Goal: Obtain resource: Download file/media

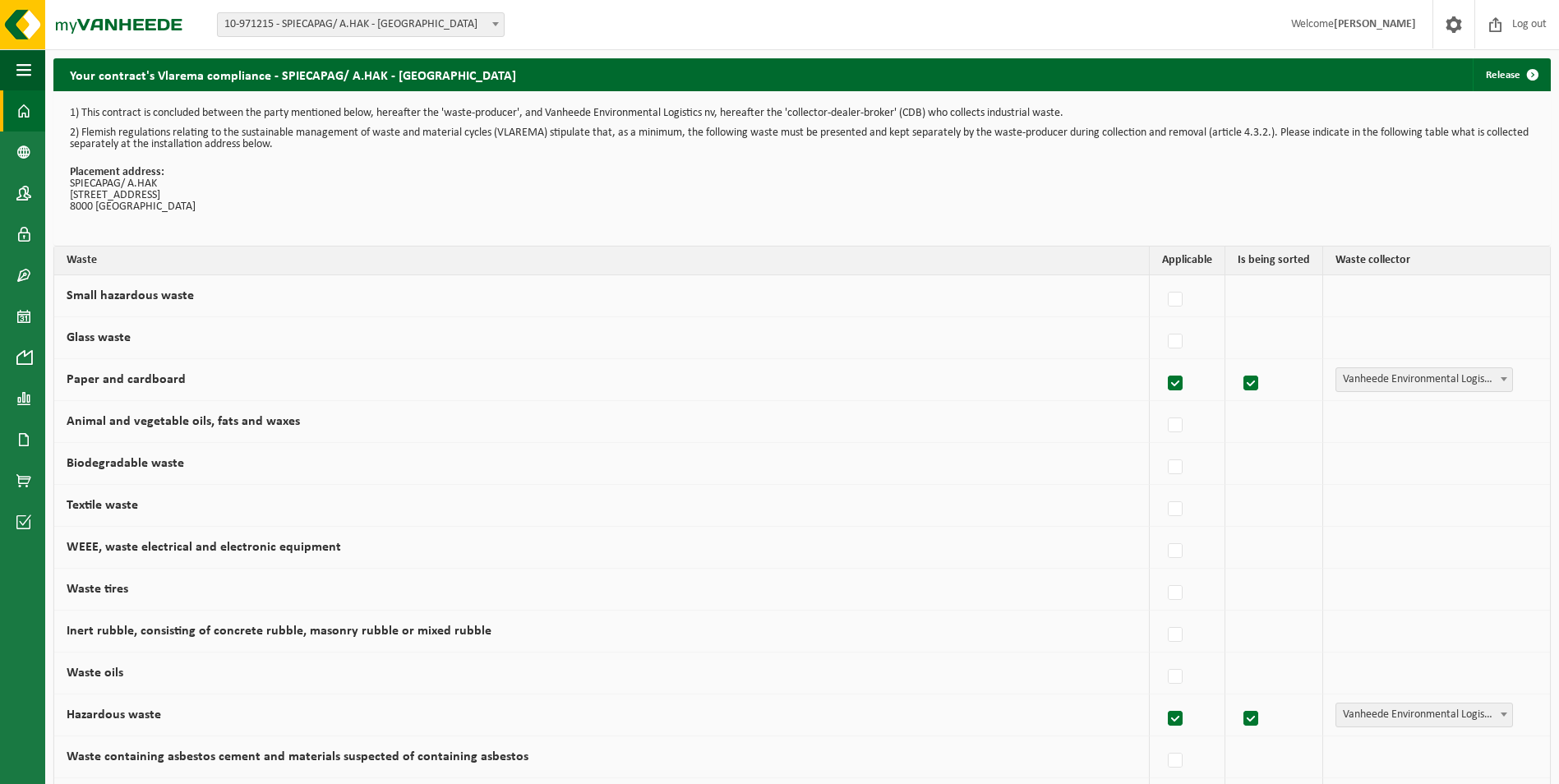
click at [20, 108] on span at bounding box center [23, 111] width 15 height 41
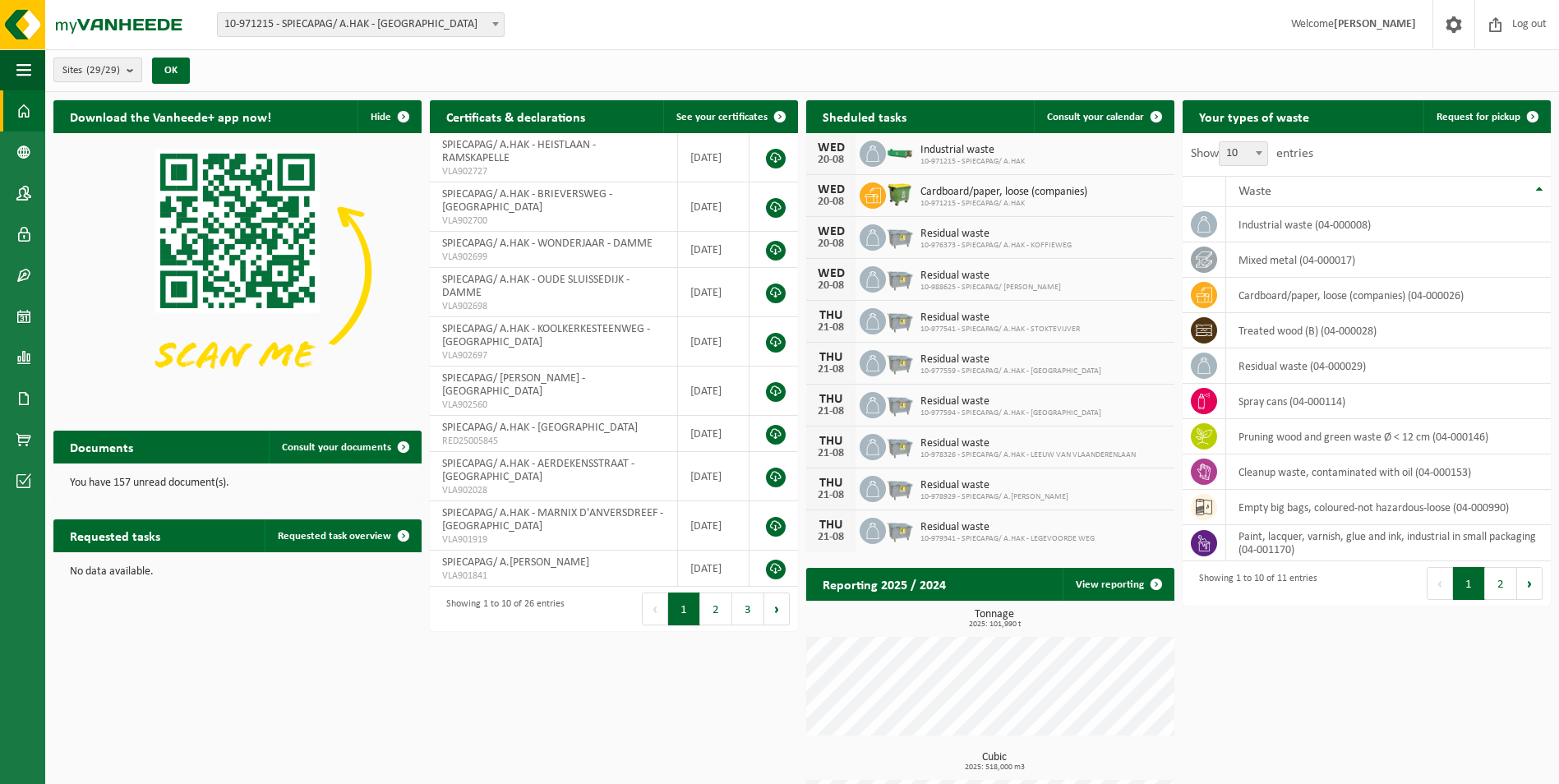
click at [130, 68] on b "submit" at bounding box center [134, 70] width 15 height 23
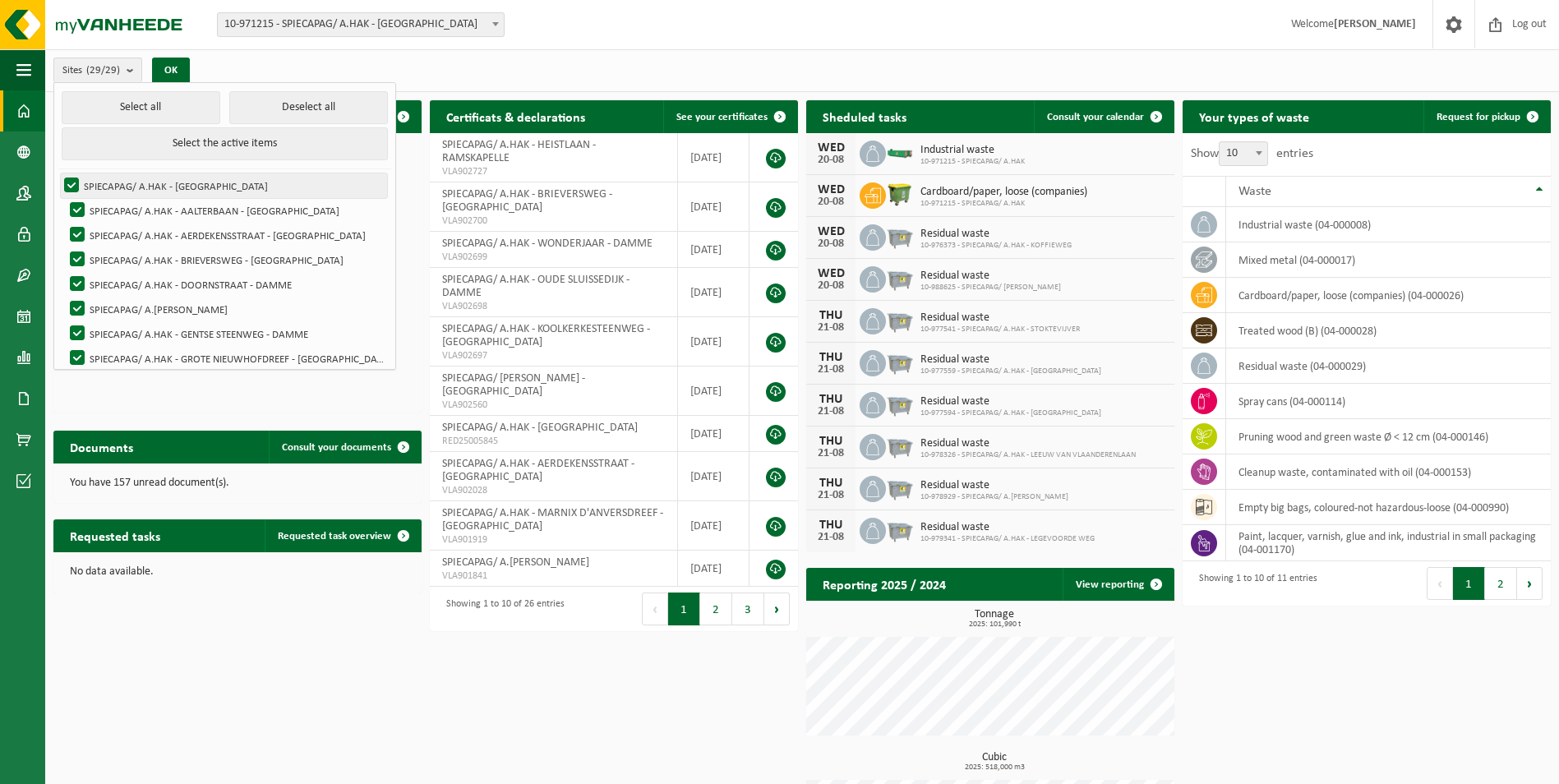
click at [72, 183] on label "SPIECAPAG/ A.HAK - BRUGGE" at bounding box center [223, 186] width 326 height 25
click at [58, 173] on input "SPIECAPAG/ A.HAK - BRUGGE" at bounding box center [57, 172] width 1 height 1
click at [73, 180] on label "SPIECAPAG/ A.HAK - BRUGGE" at bounding box center [223, 186] width 326 height 25
click at [58, 173] on input "SPIECAPAG/ A.HAK - BRUGGE" at bounding box center [57, 172] width 1 height 1
click at [282, 104] on button "Deselect all" at bounding box center [309, 107] width 159 height 33
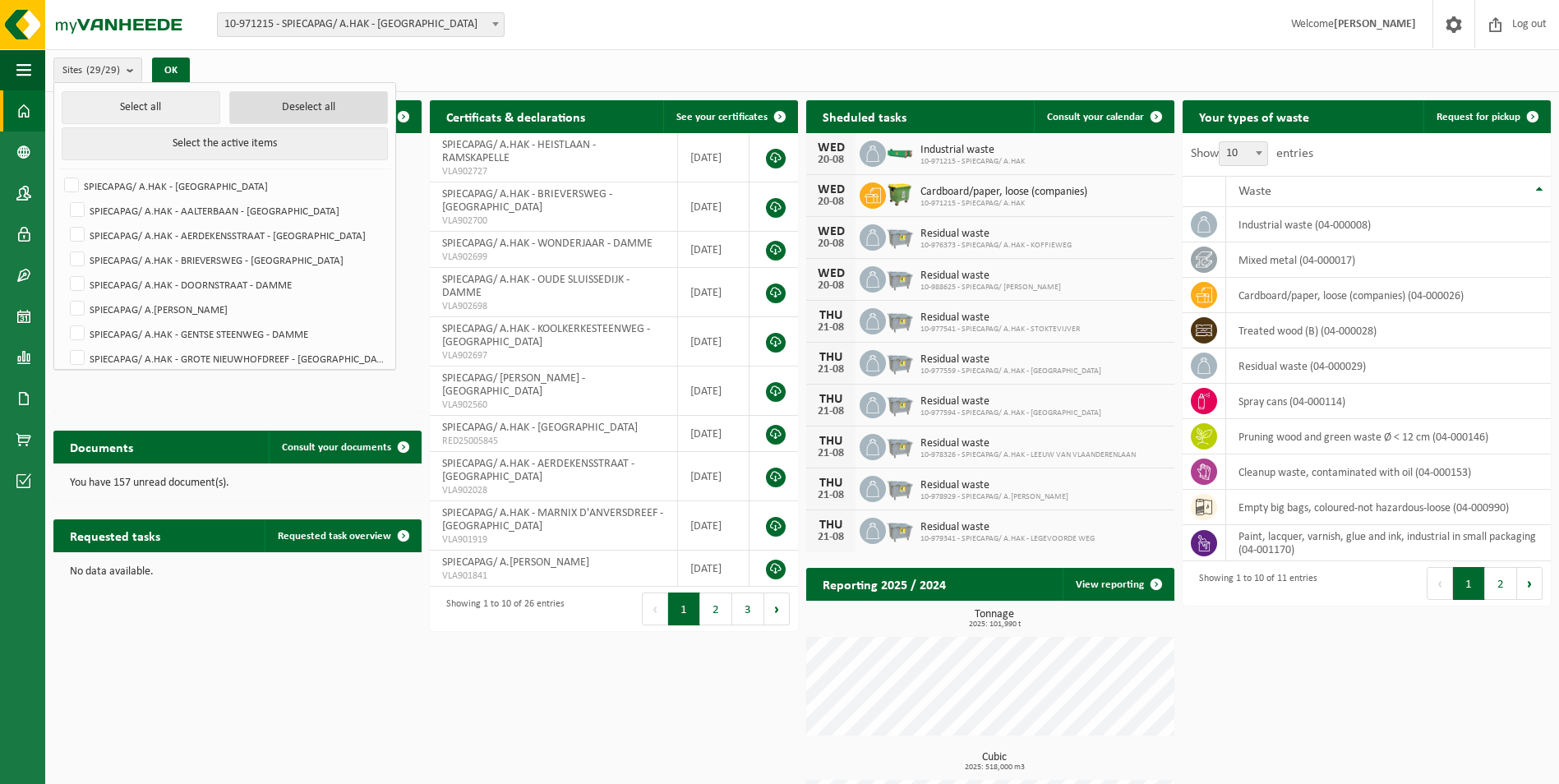
checkbox input "false"
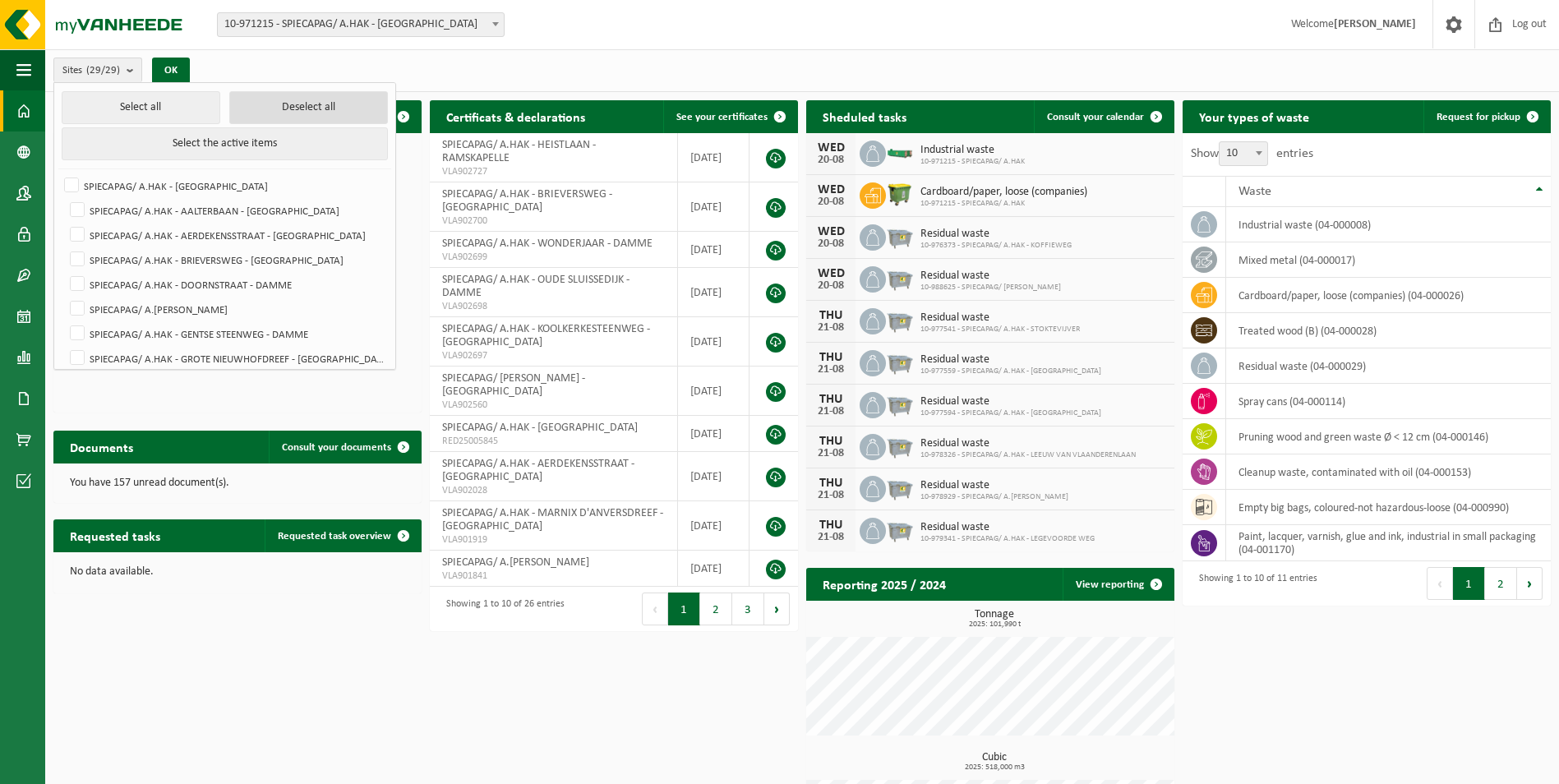
checkbox input "false"
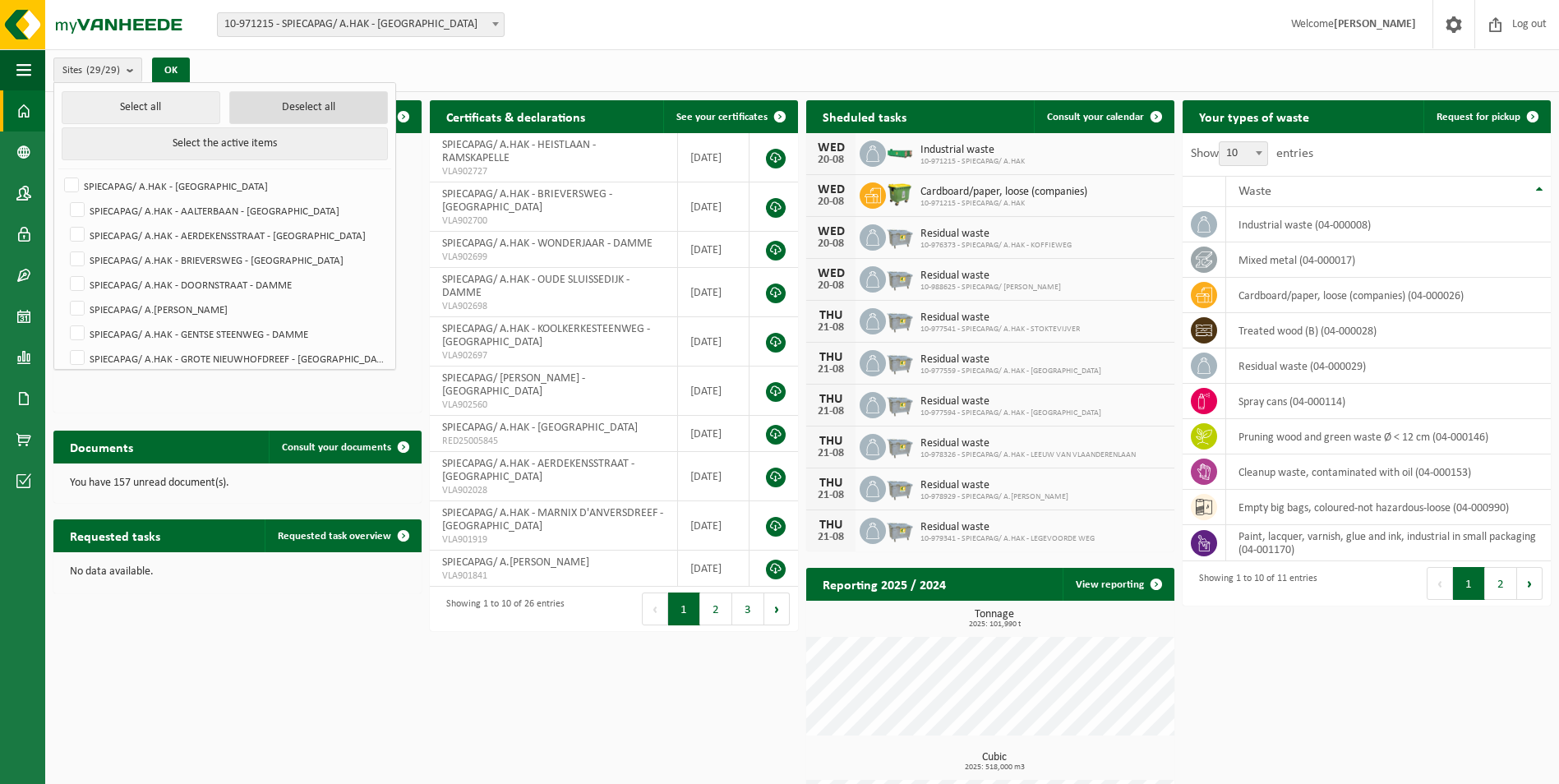
checkbox input "false"
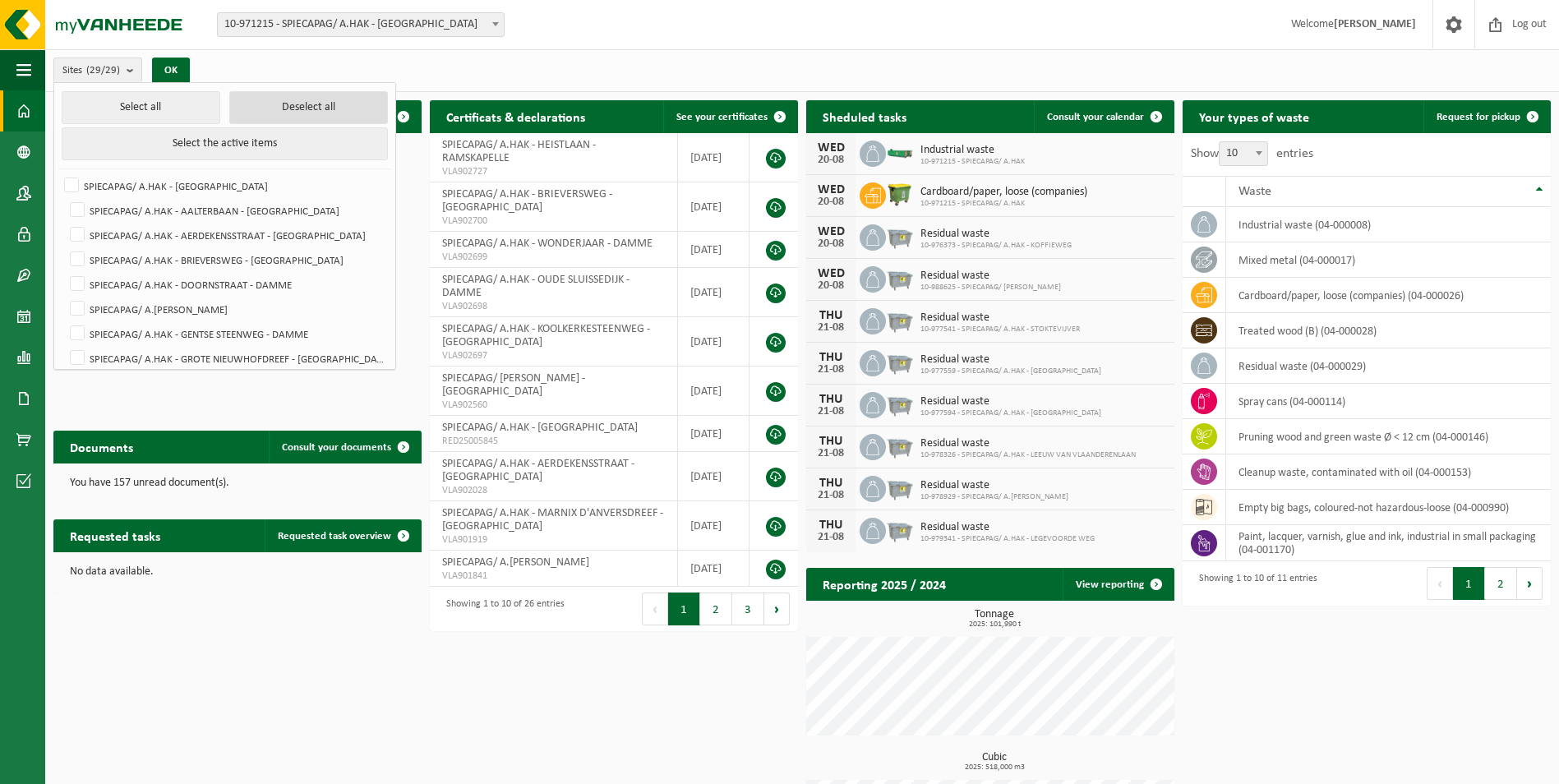
checkbox input "false"
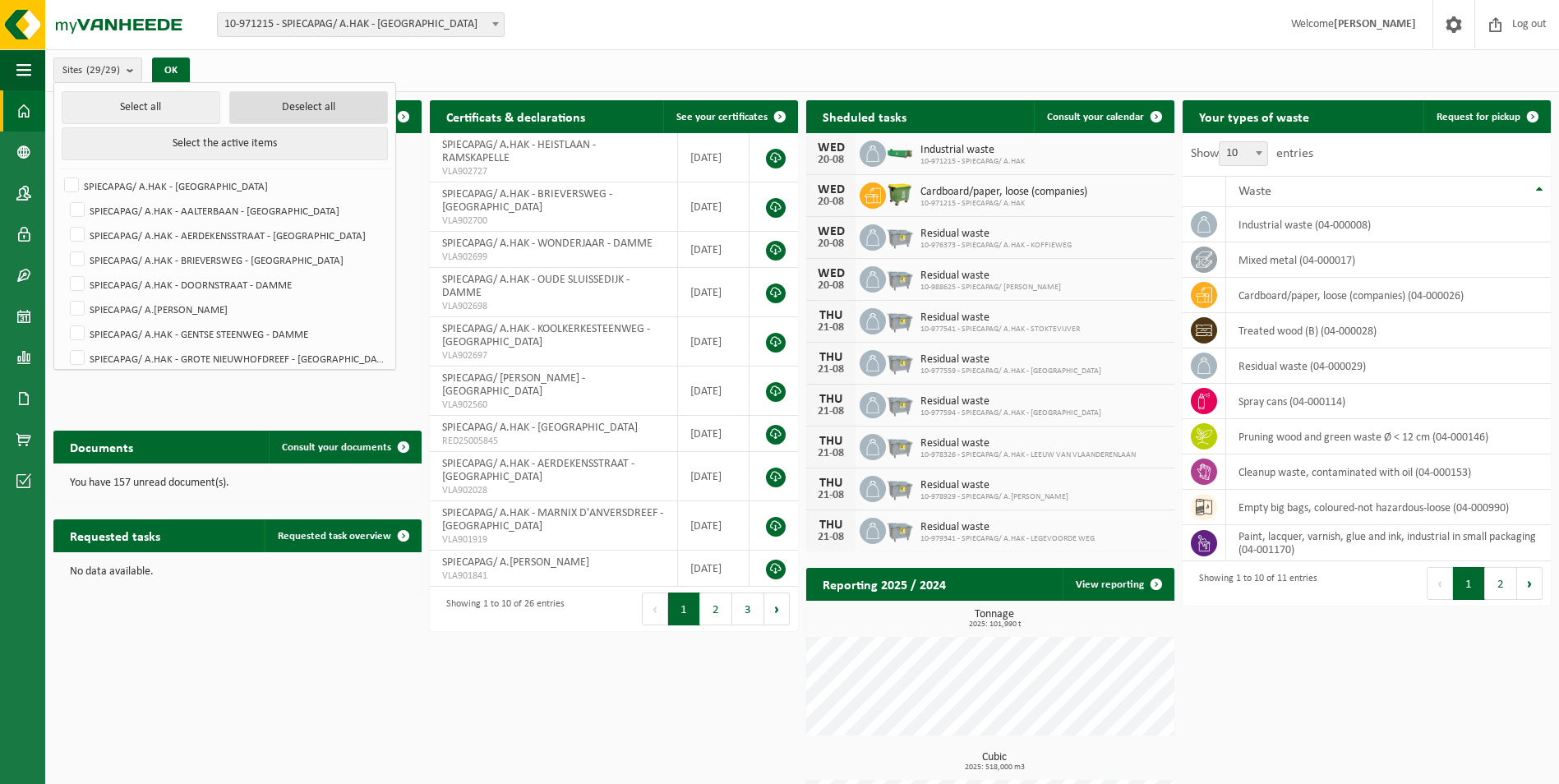
checkbox input "false"
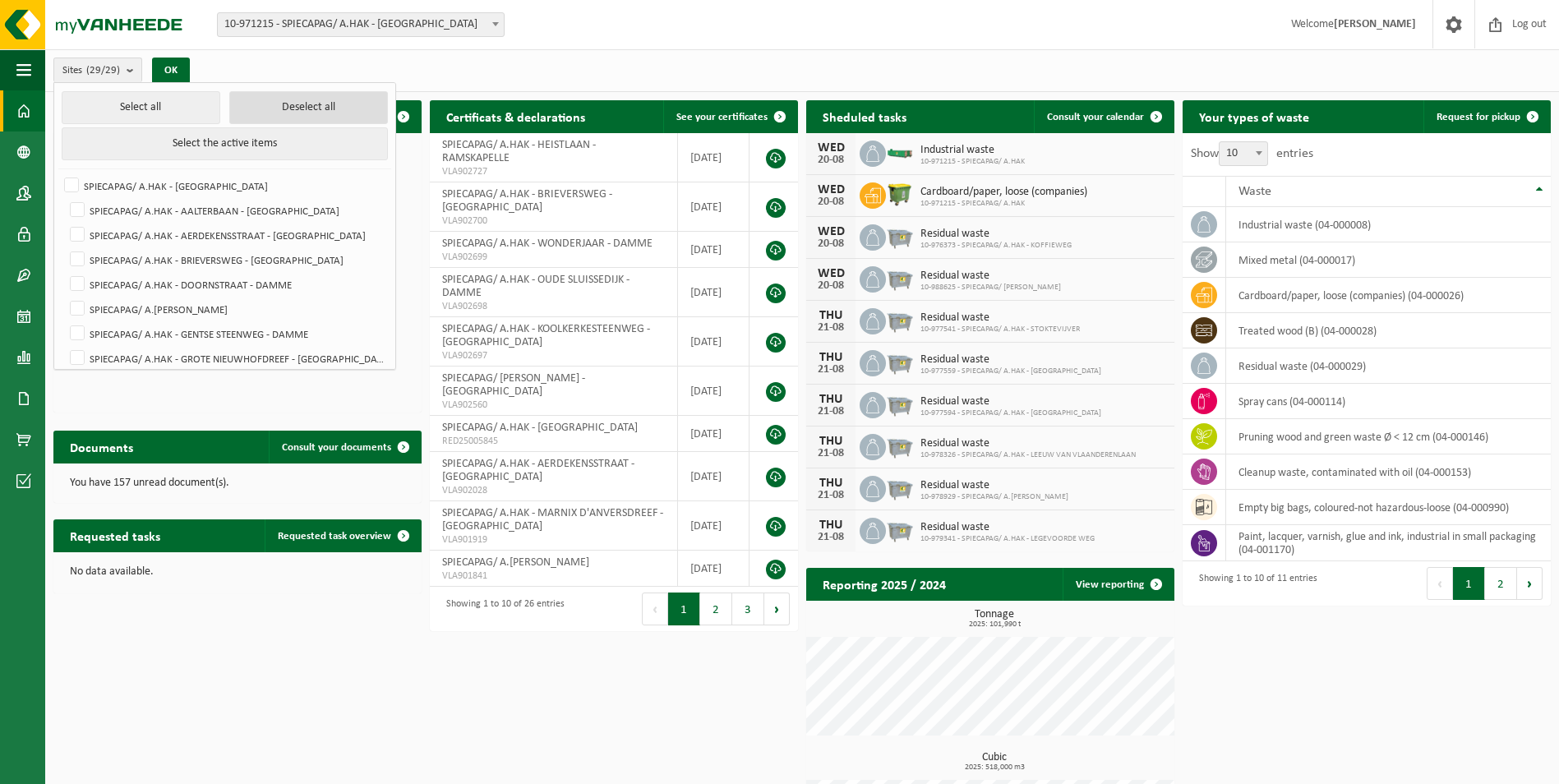
checkbox input "false"
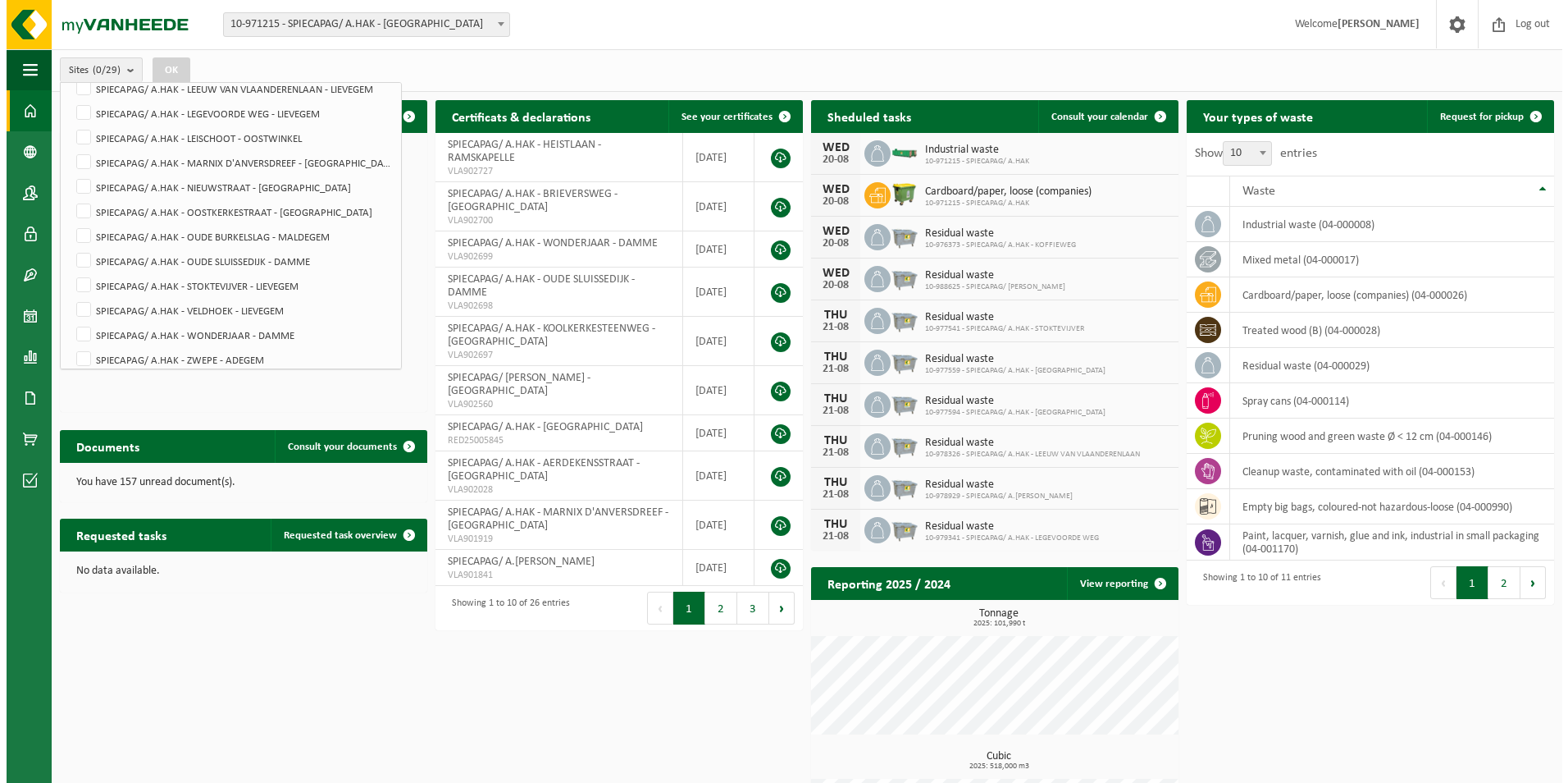
scroll to position [525, 0]
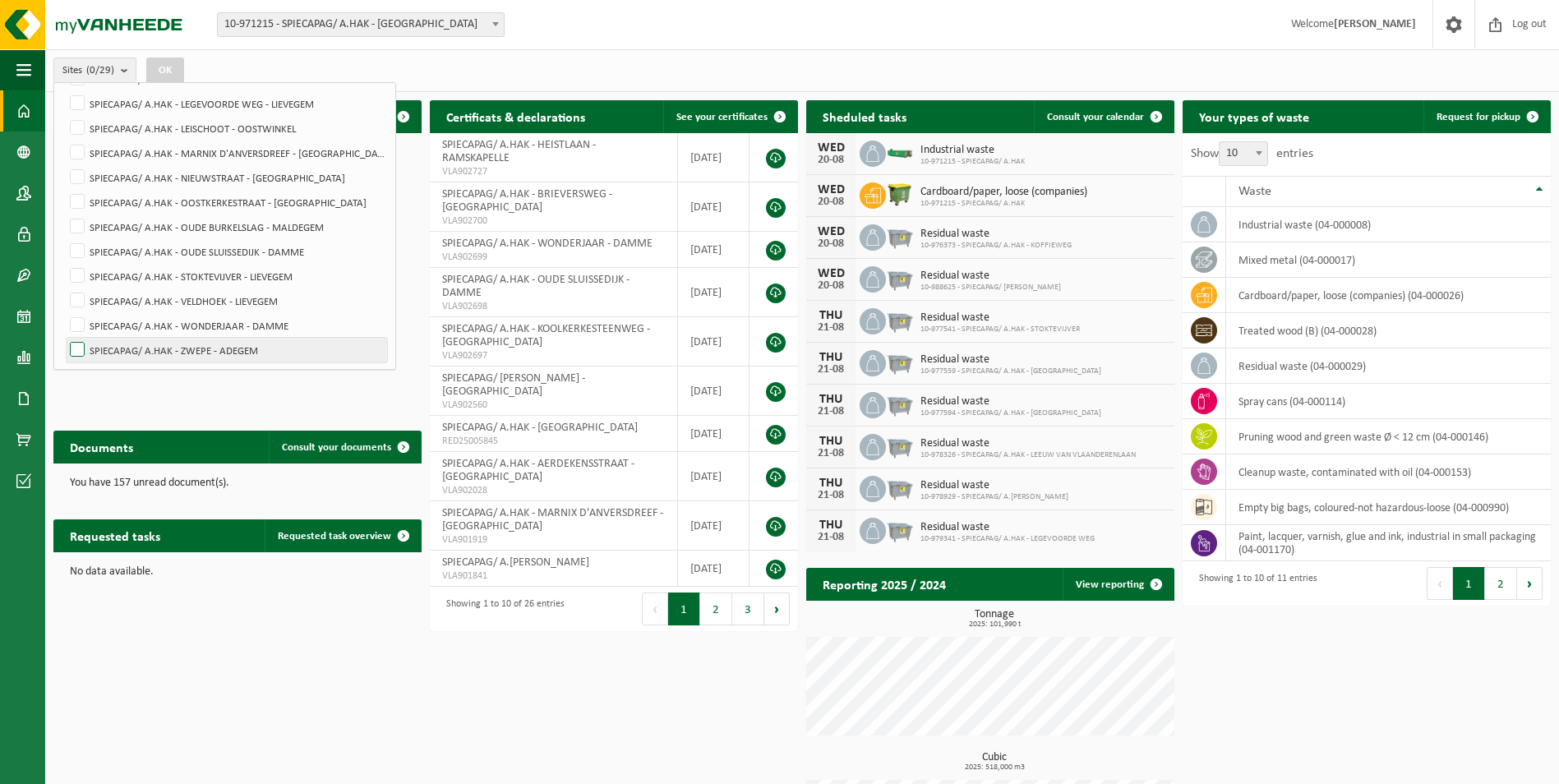
click at [82, 346] on label "SPIECAPAG/ A.HAK - ZWEPE - ADEGEM" at bounding box center [227, 350] width 321 height 25
click at [64, 338] on input "SPIECAPAG/ A.HAK - ZWEPE - ADEGEM" at bounding box center [63, 337] width 1 height 1
checkbox input "true"
click at [169, 68] on button "OK" at bounding box center [165, 70] width 38 height 26
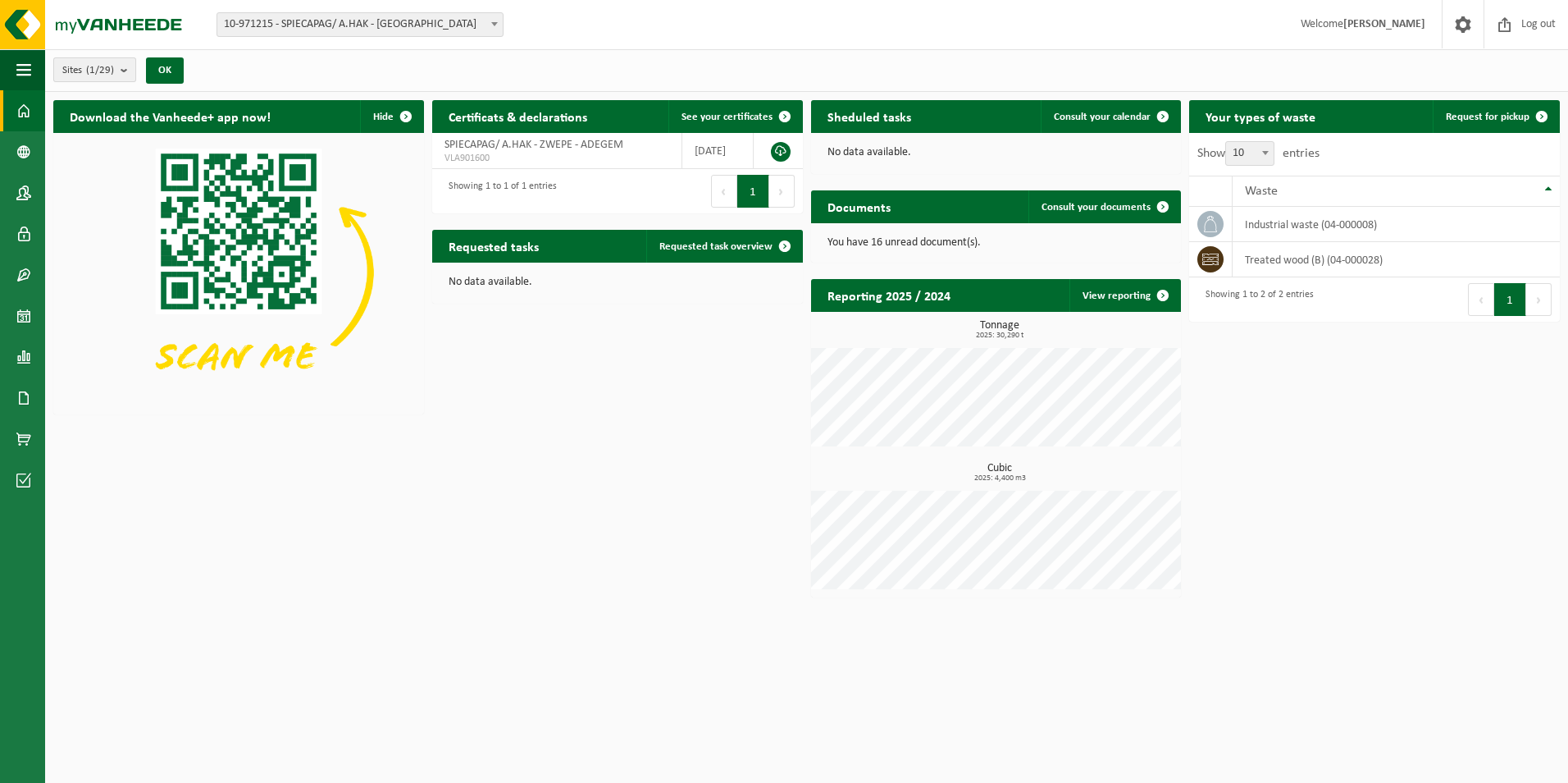
click at [121, 65] on button "Sites (1/29)" at bounding box center [94, 70] width 83 height 25
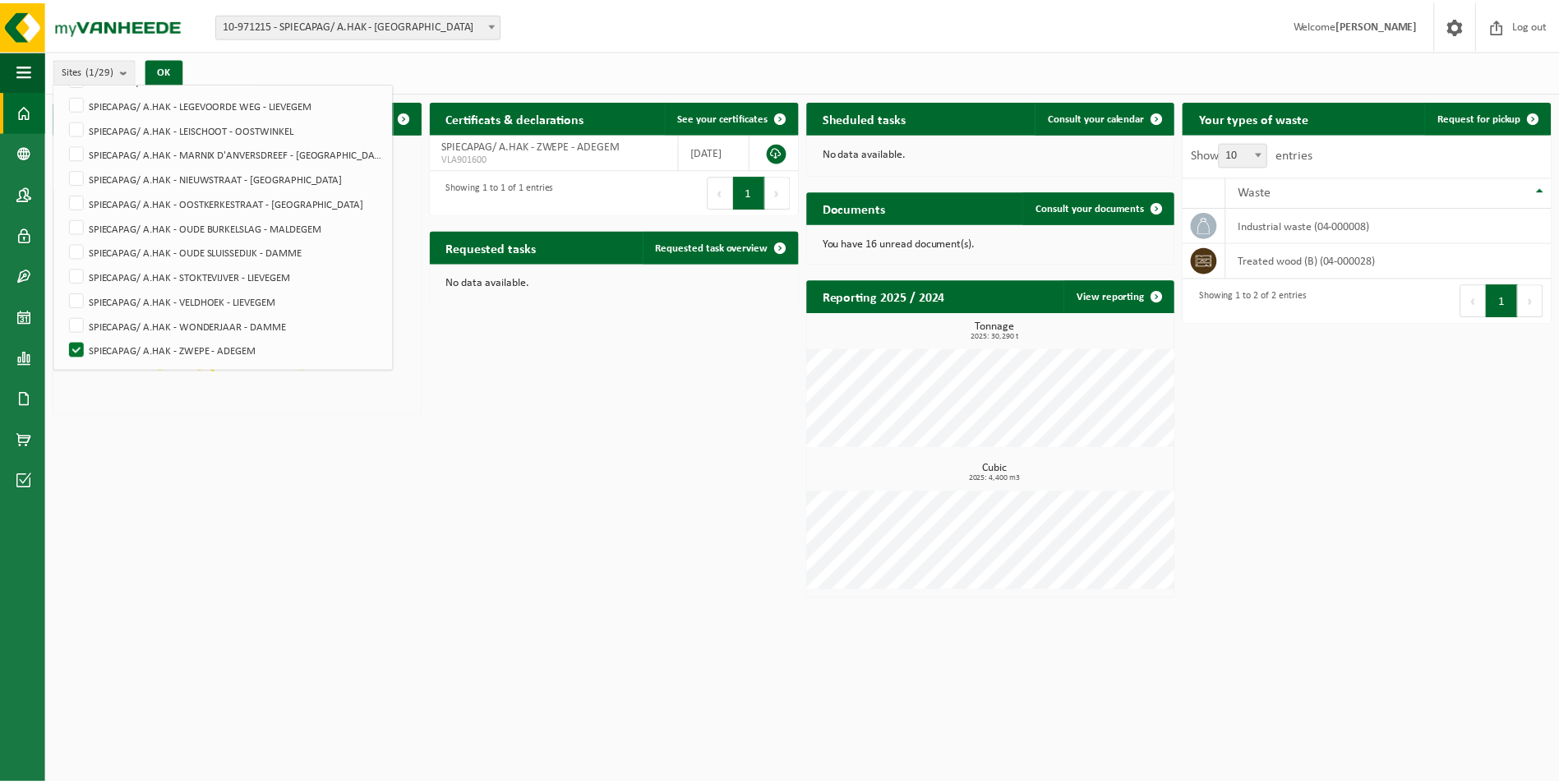
scroll to position [0, 0]
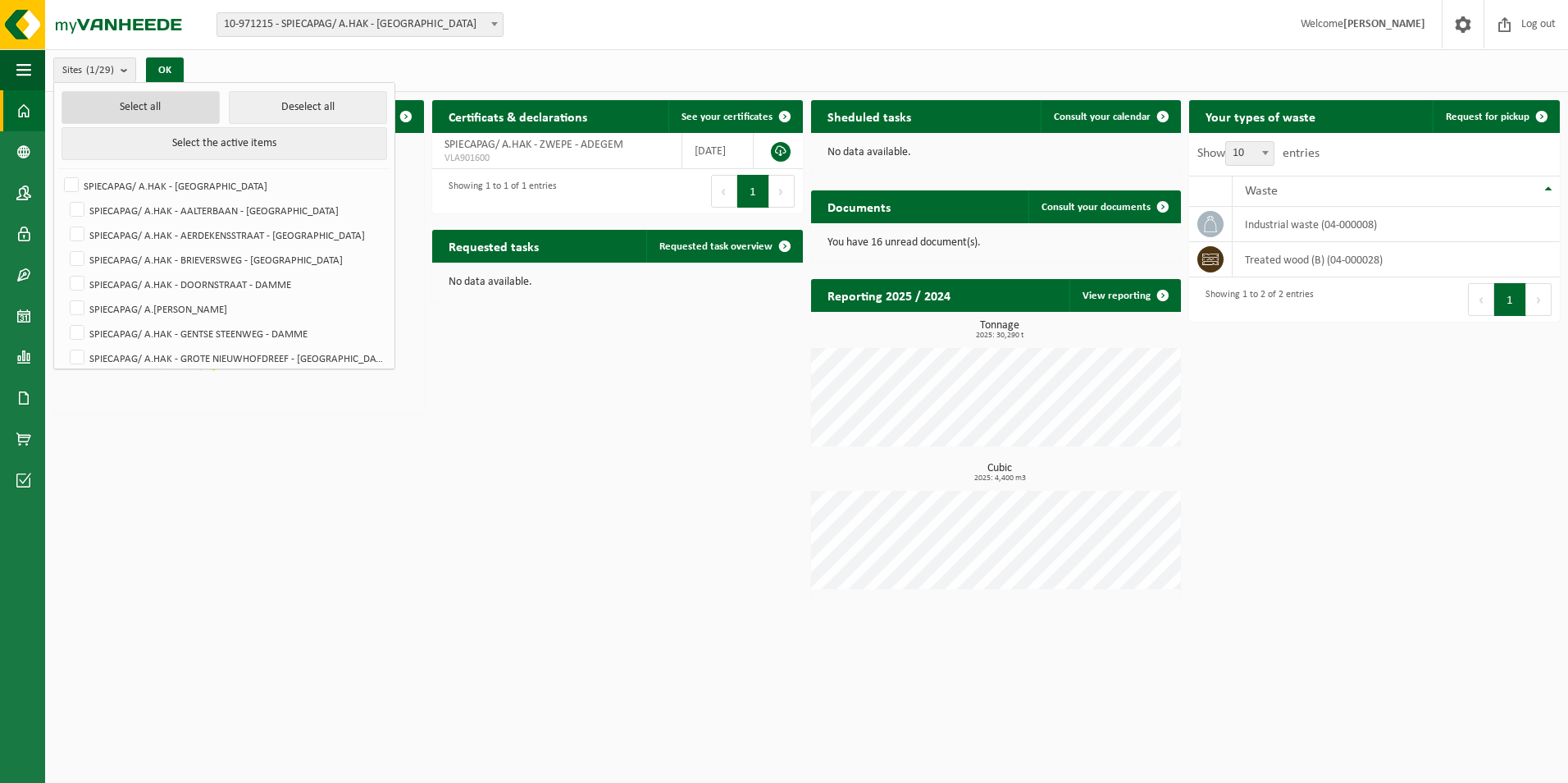
click at [134, 108] on button "Select all" at bounding box center [141, 107] width 159 height 33
checkbox input "true"
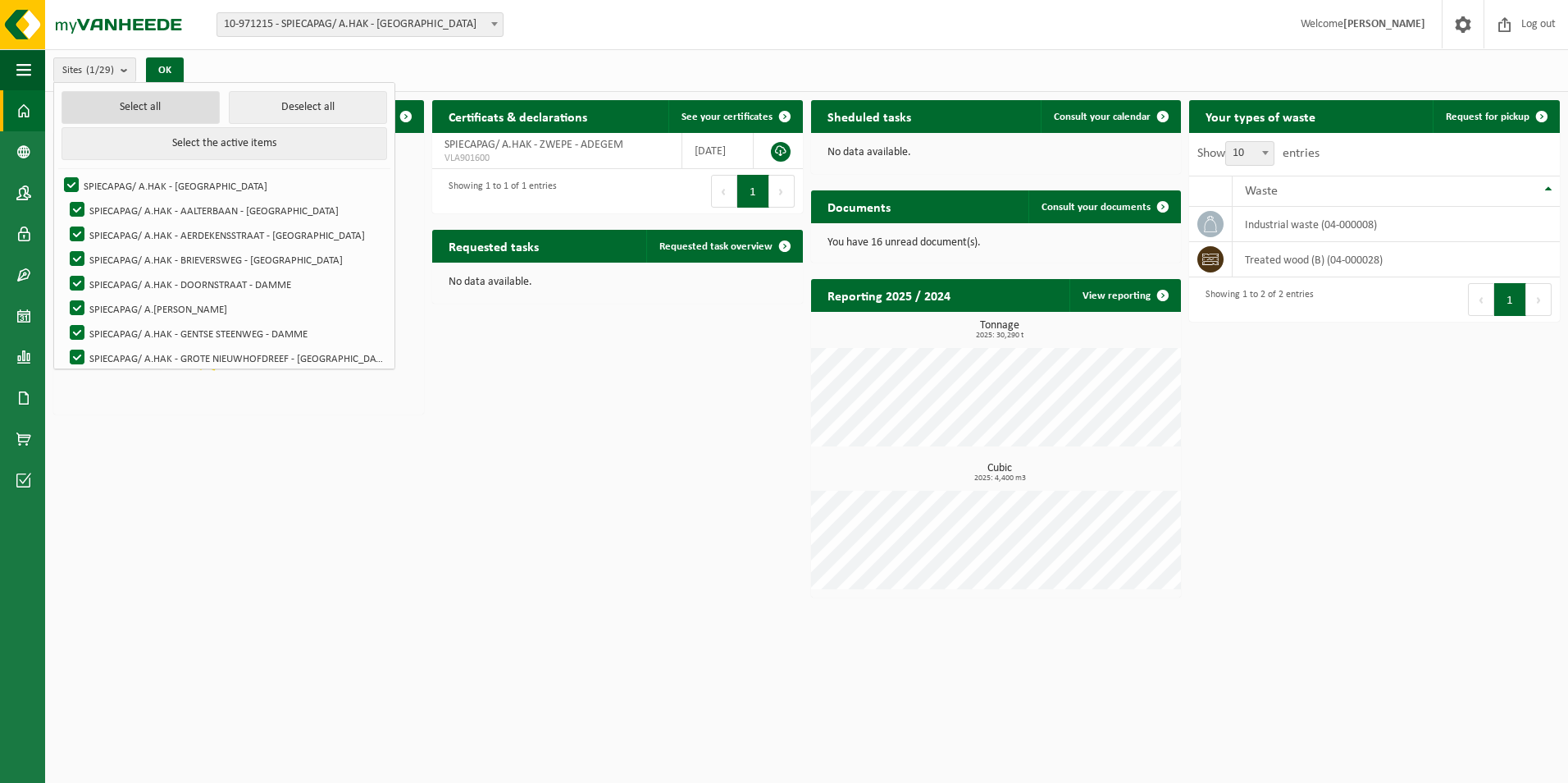
checkbox input "true"
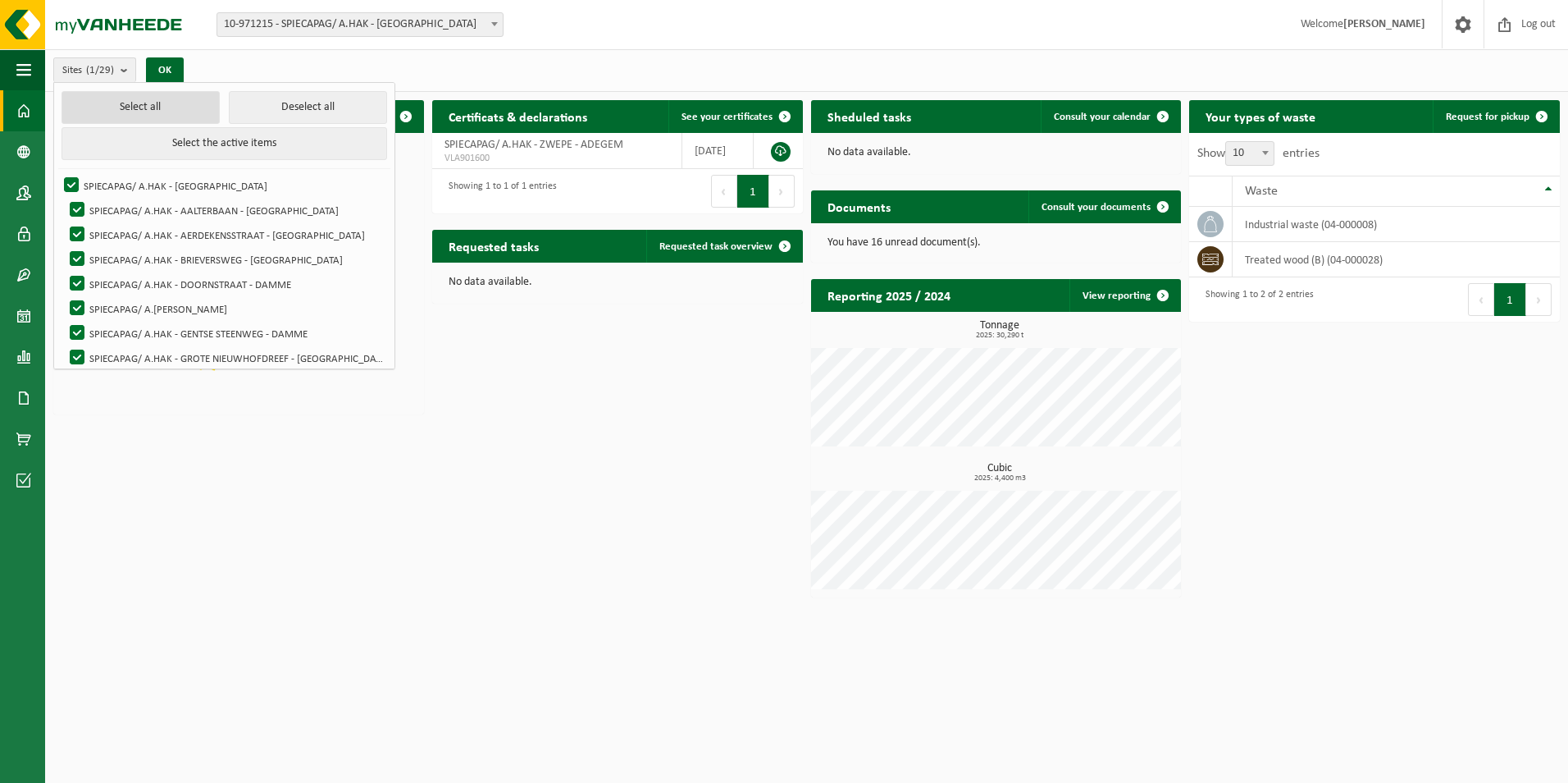
checkbox input "true"
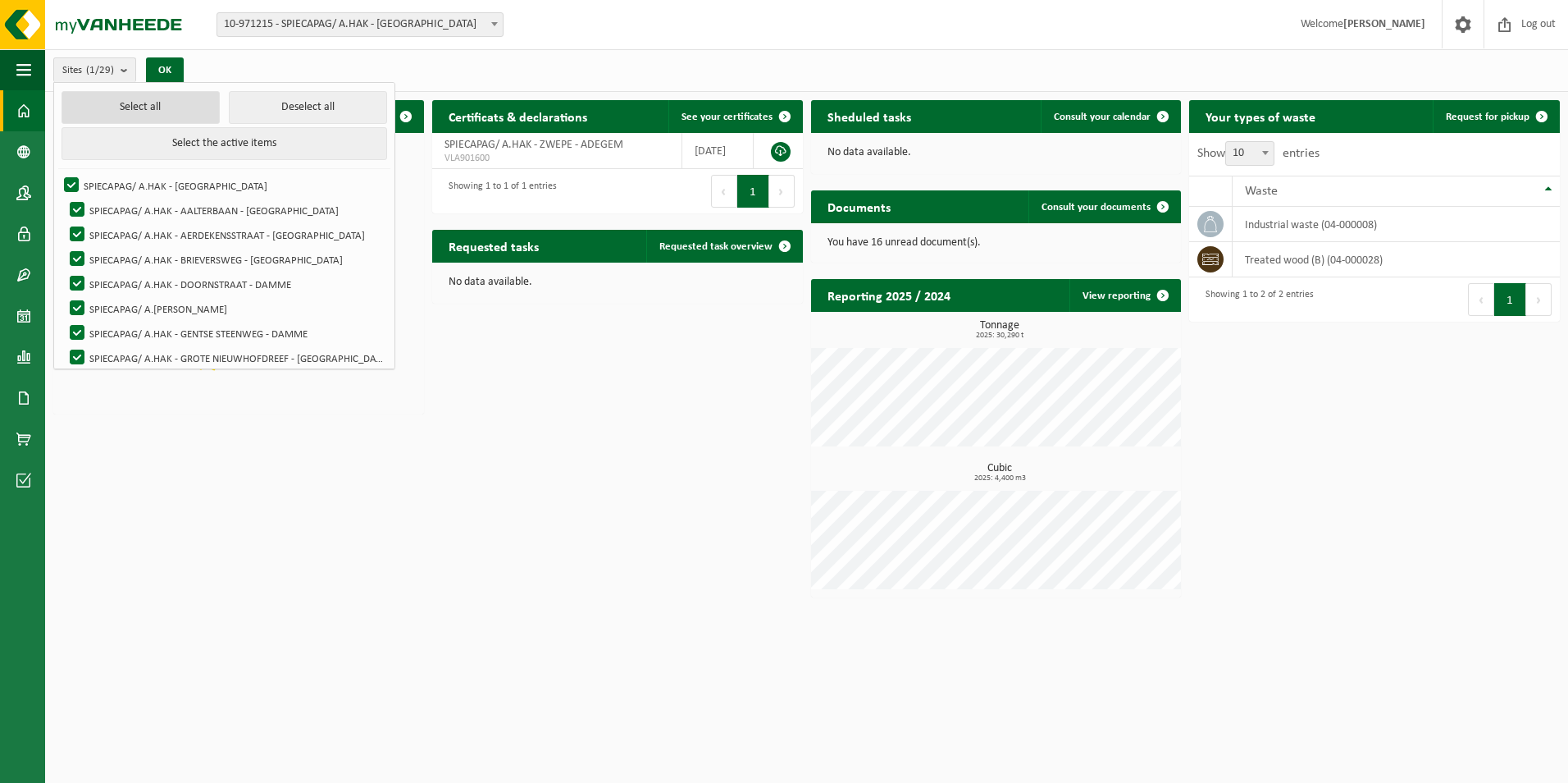
checkbox input "true"
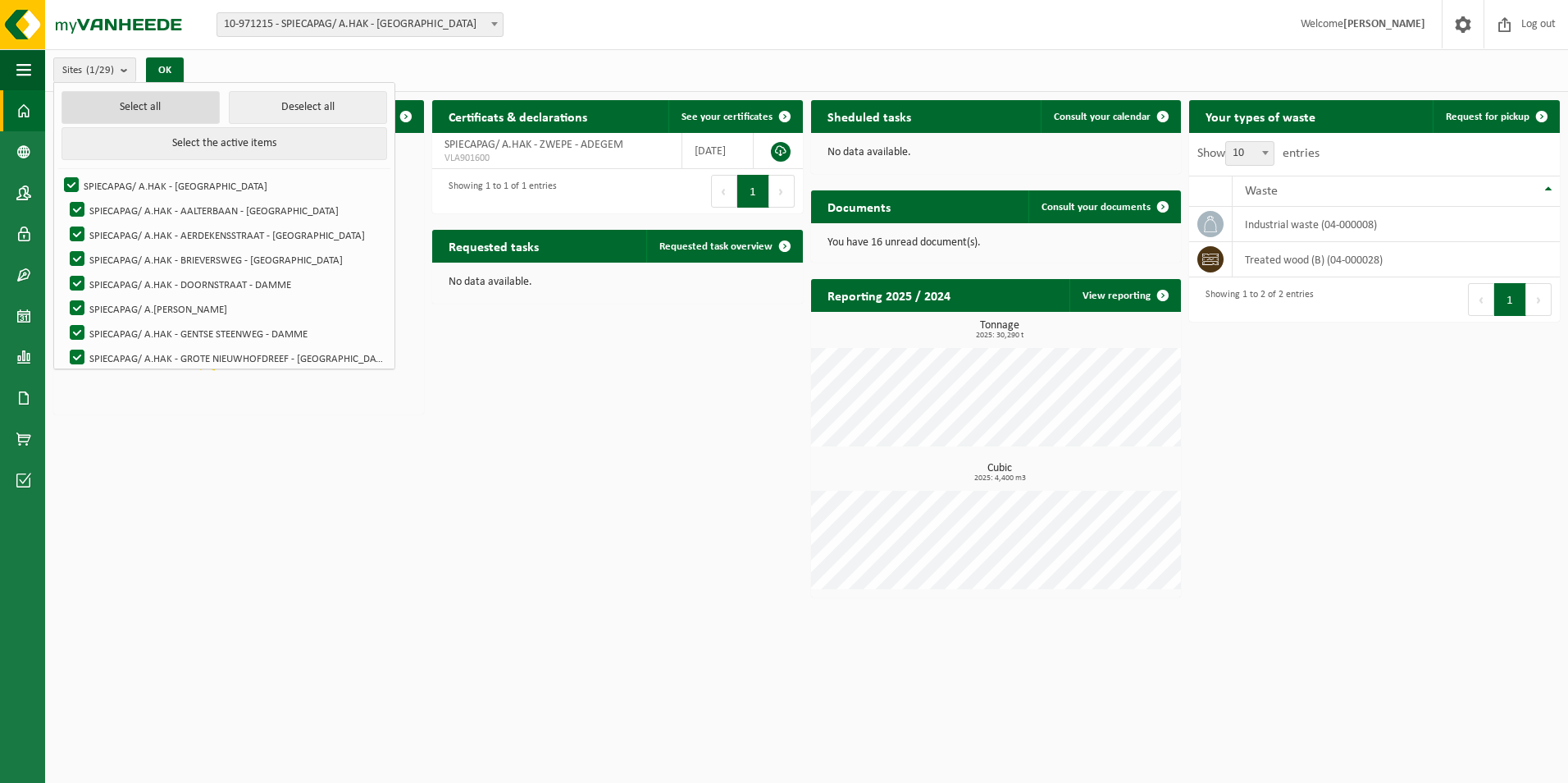
checkbox input "true"
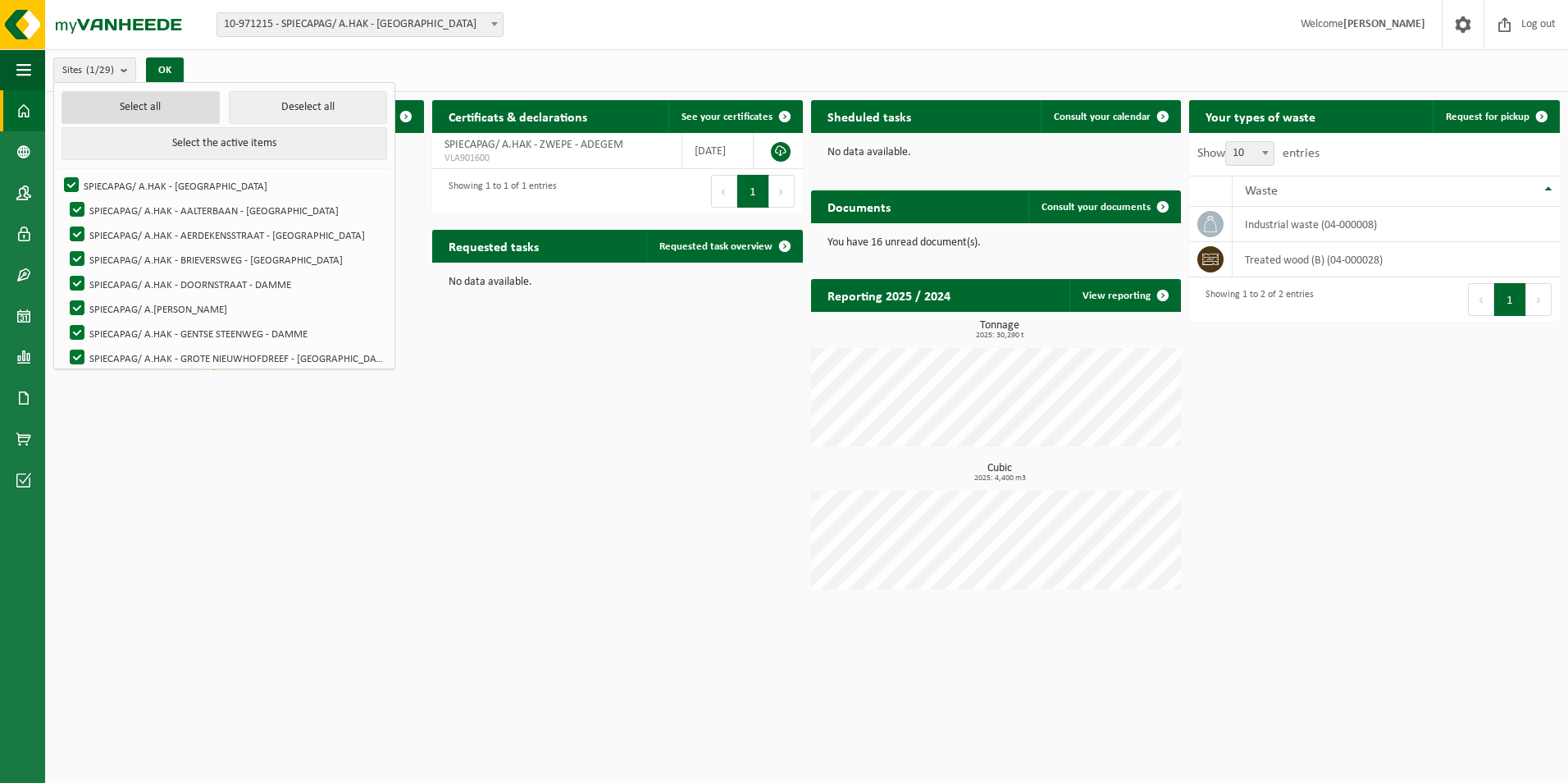
checkbox input "true"
click at [525, 414] on div "Download the Vanheede+ app now! Hide Certificats & declarations See your certif…" at bounding box center [806, 349] width 1515 height 514
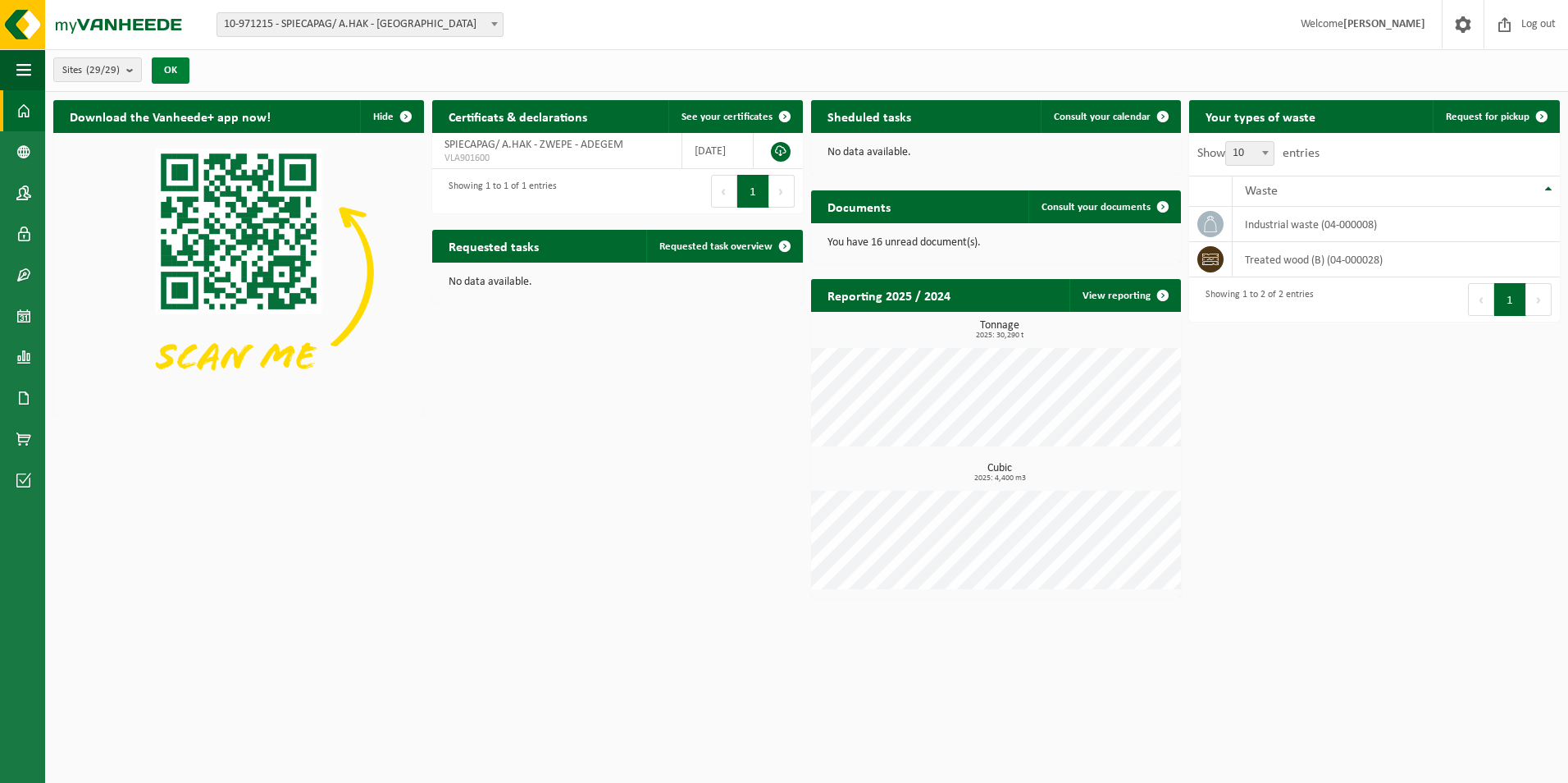
click at [174, 70] on button "OK" at bounding box center [170, 70] width 37 height 26
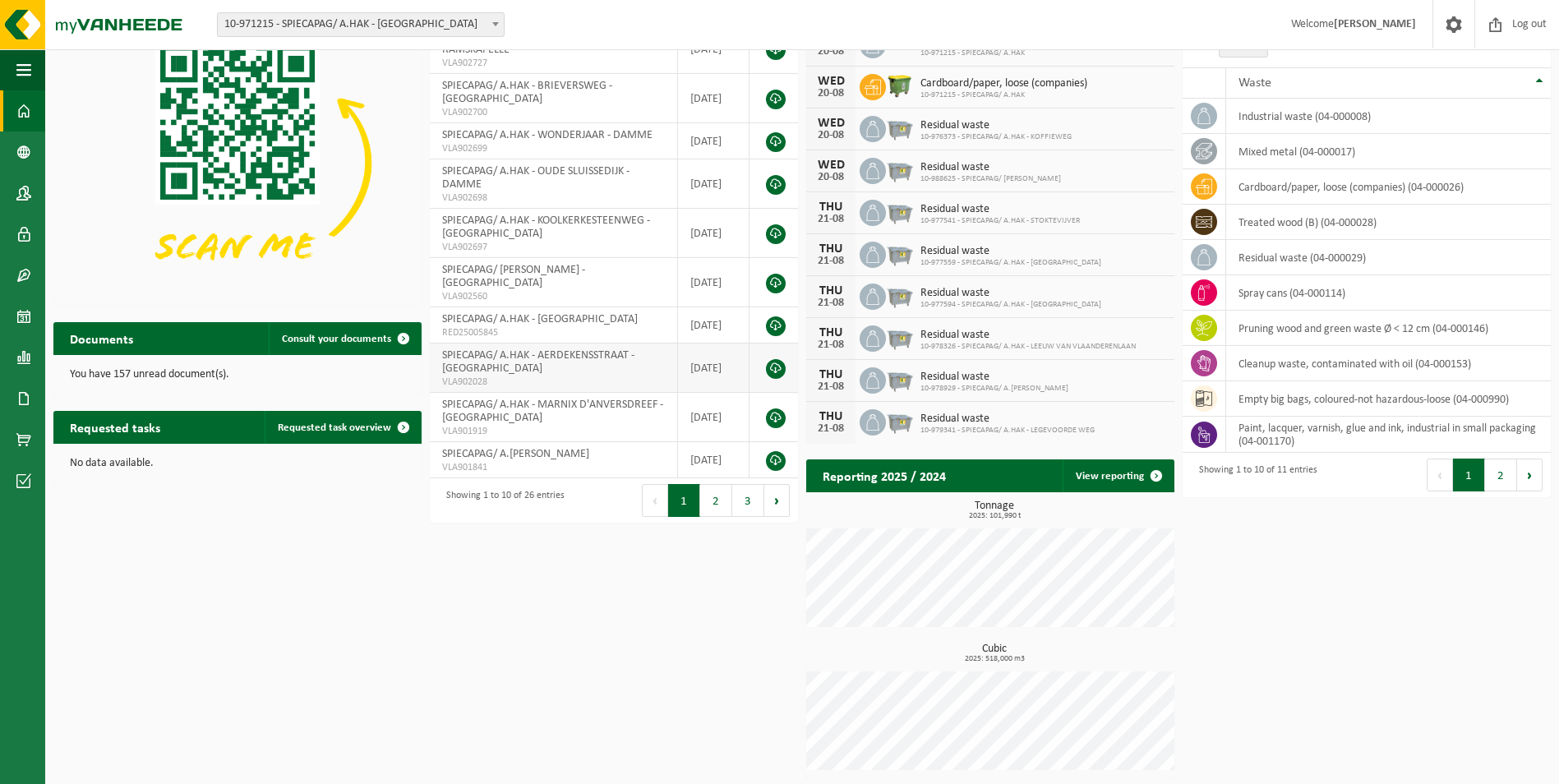
scroll to position [110, 0]
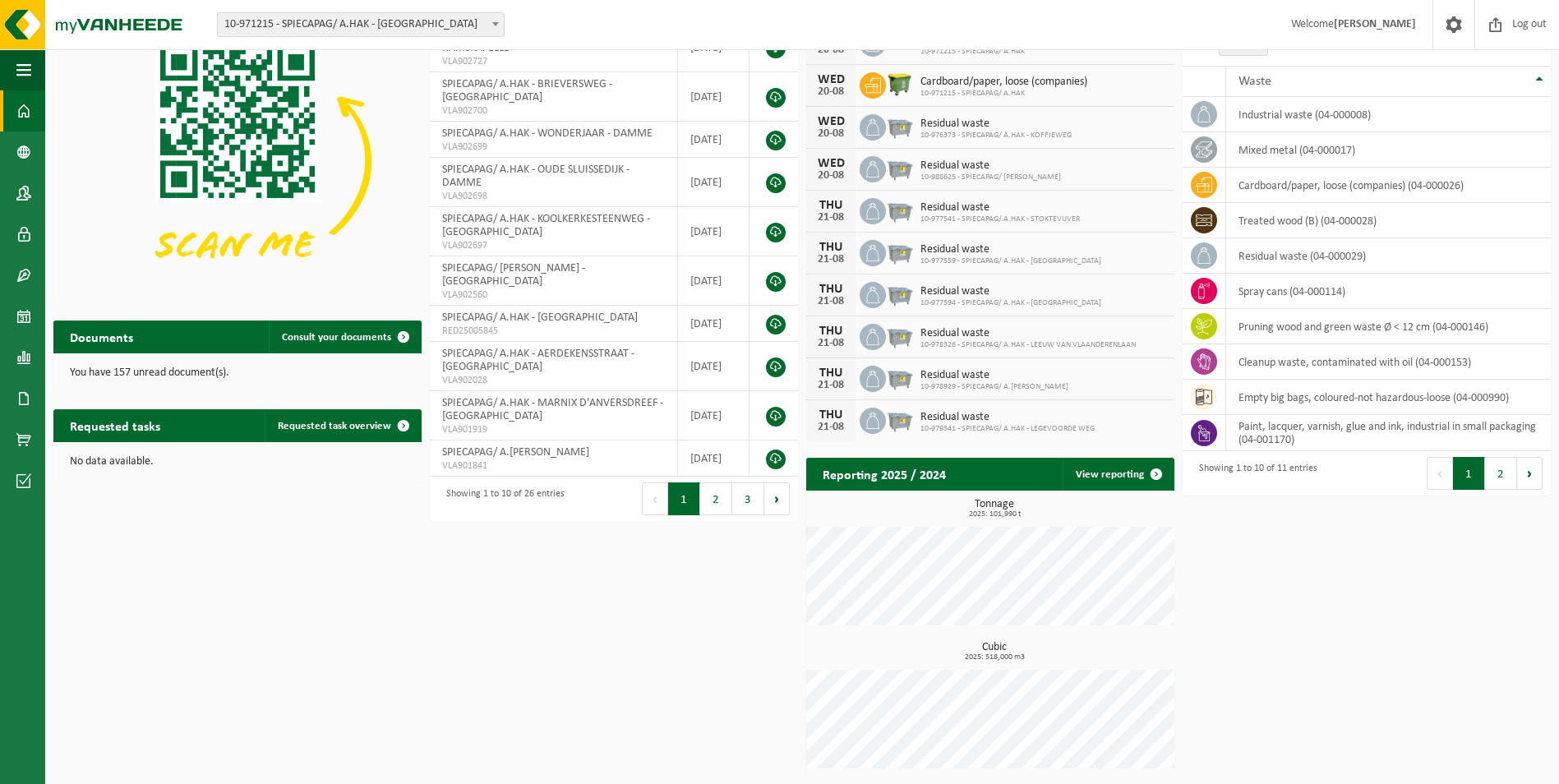
click at [748, 499] on button "3" at bounding box center [749, 498] width 32 height 33
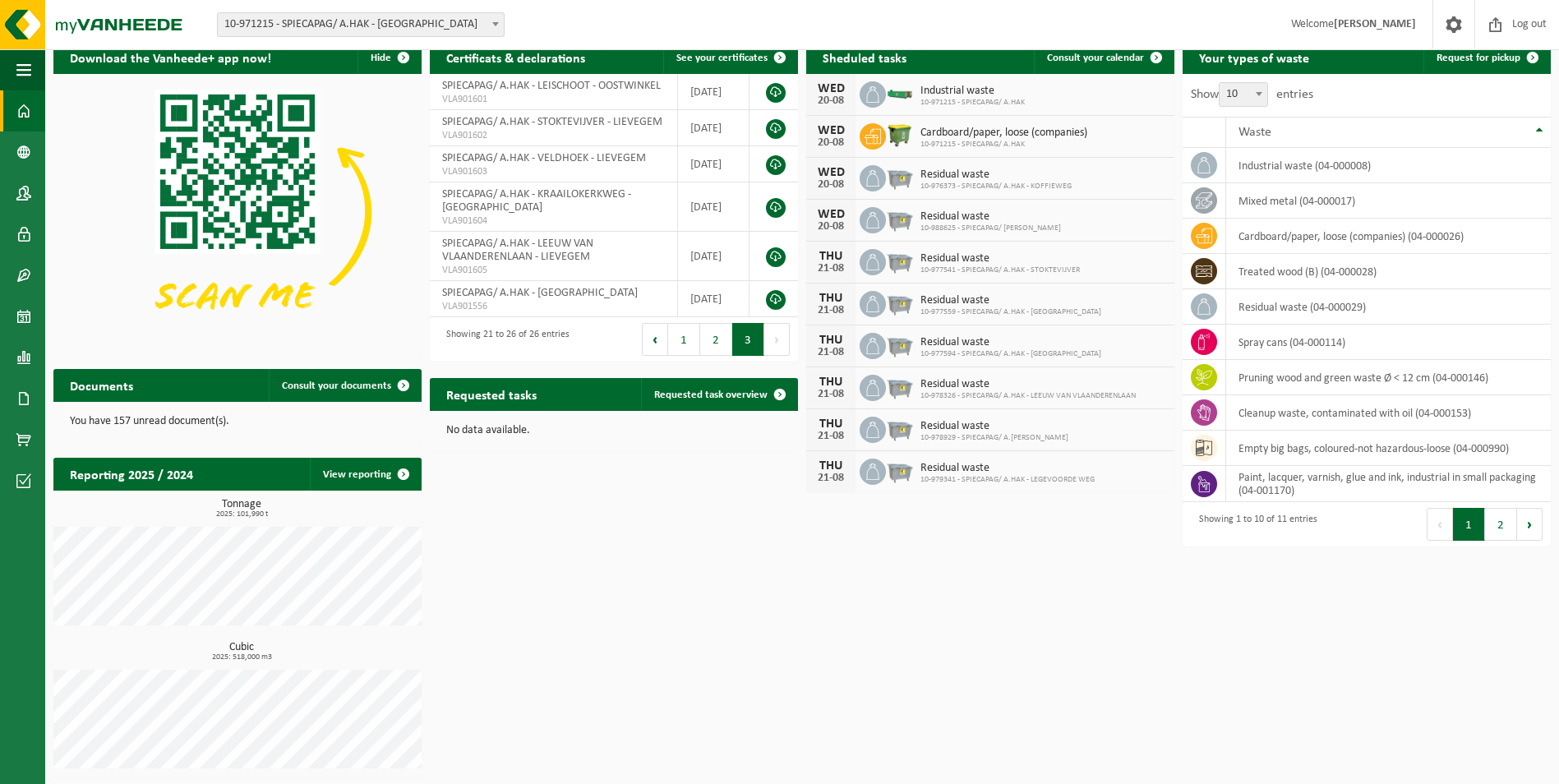
scroll to position [0, 0]
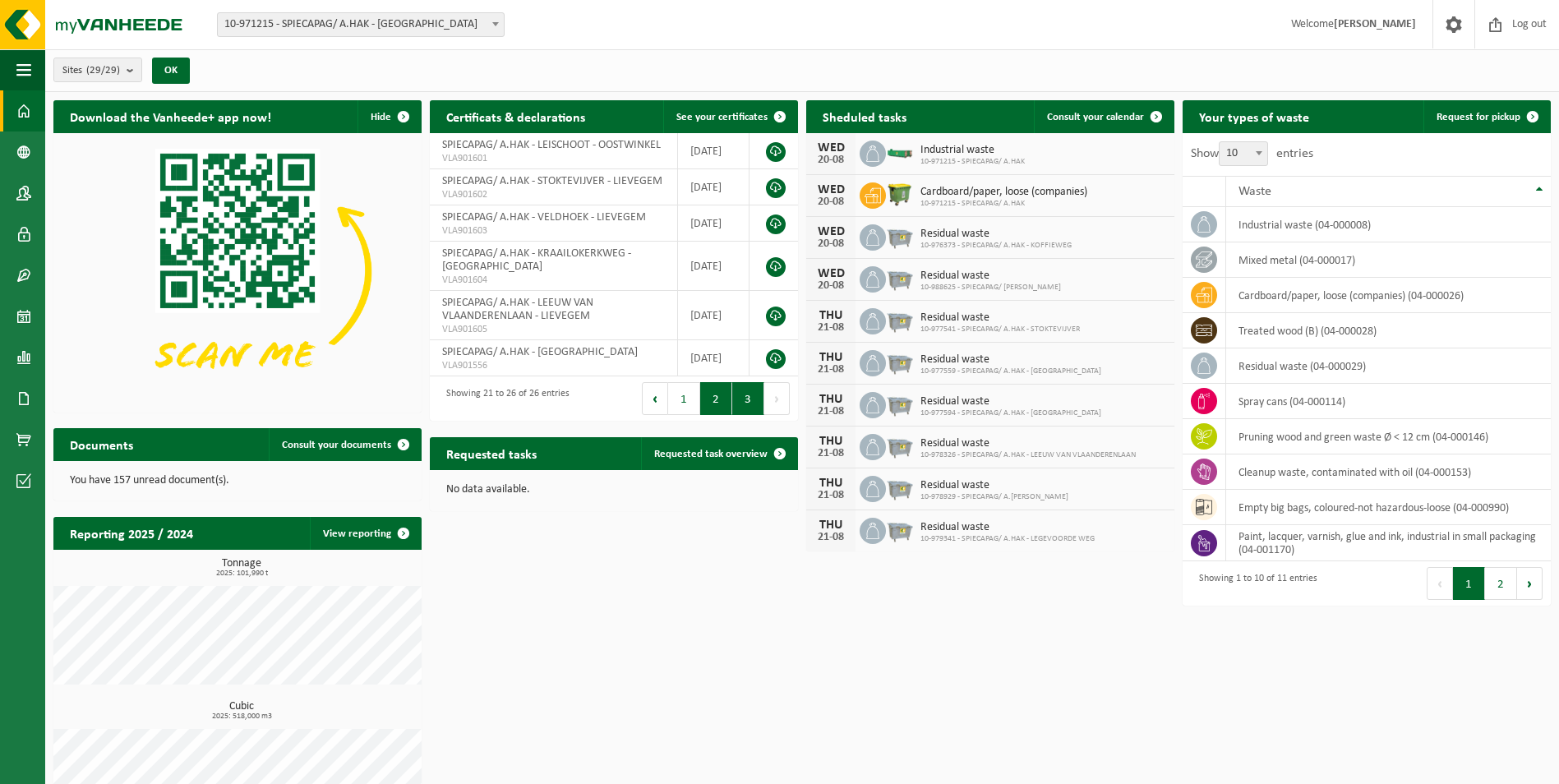
click at [713, 393] on button "2" at bounding box center [717, 398] width 32 height 33
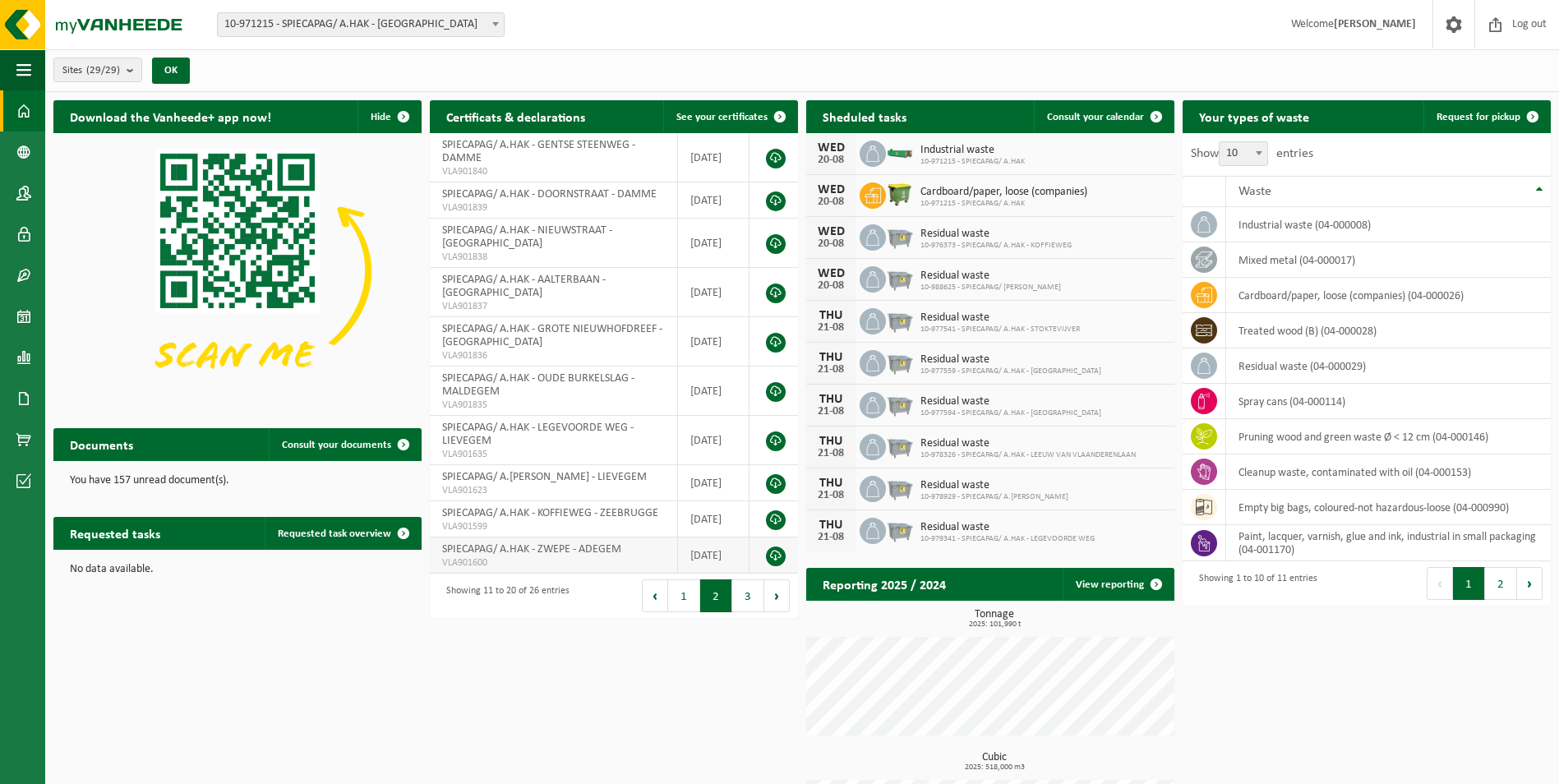
click at [775, 551] on link at bounding box center [775, 556] width 20 height 20
click at [574, 554] on span "SPIECAPAG/ A.HAK - ZWEPE - ADEGEM" at bounding box center [532, 549] width 180 height 13
click at [559, 554] on span "SPIECAPAG/ A.HAK - ZWEPE - ADEGEM" at bounding box center [532, 549] width 180 height 13
click at [559, 553] on span "SPIECAPAG/ A.HAK - ZWEPE - ADEGEM" at bounding box center [532, 549] width 180 height 13
drag, startPoint x: 559, startPoint y: 553, endPoint x: 475, endPoint y: 548, distance: 84.1
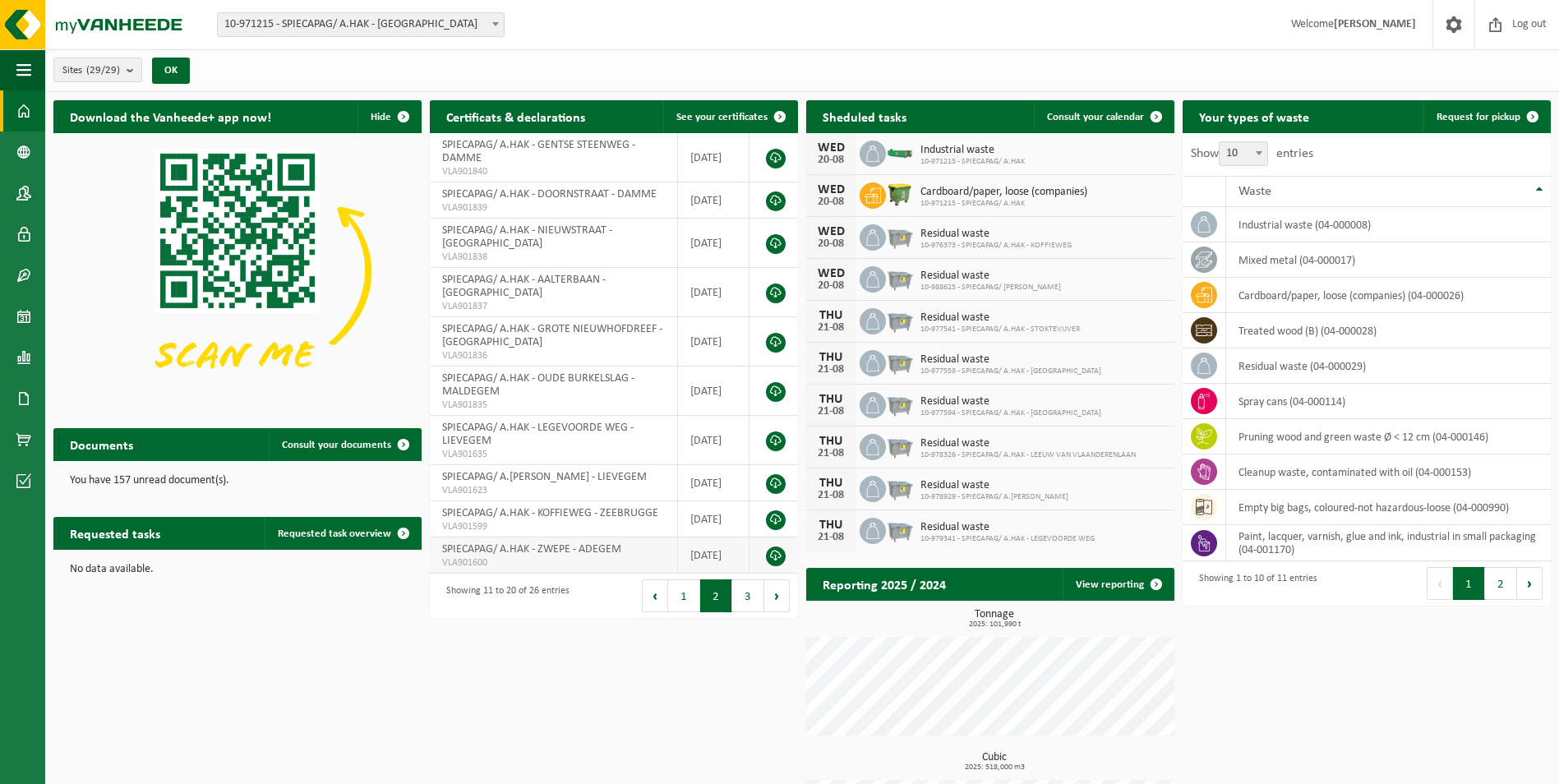
click at [475, 548] on span "SPIECAPAG/ A.HAK - ZWEPE - ADEGEM" at bounding box center [532, 549] width 180 height 13
drag, startPoint x: 475, startPoint y: 548, endPoint x: 444, endPoint y: 657, distance: 113.3
click at [444, 657] on div "Download the Vanheede+ app now! Hide Certificats & declarations See your certif…" at bounding box center [801, 493] width 1505 height 803
